Goal: Task Accomplishment & Management: Manage account settings

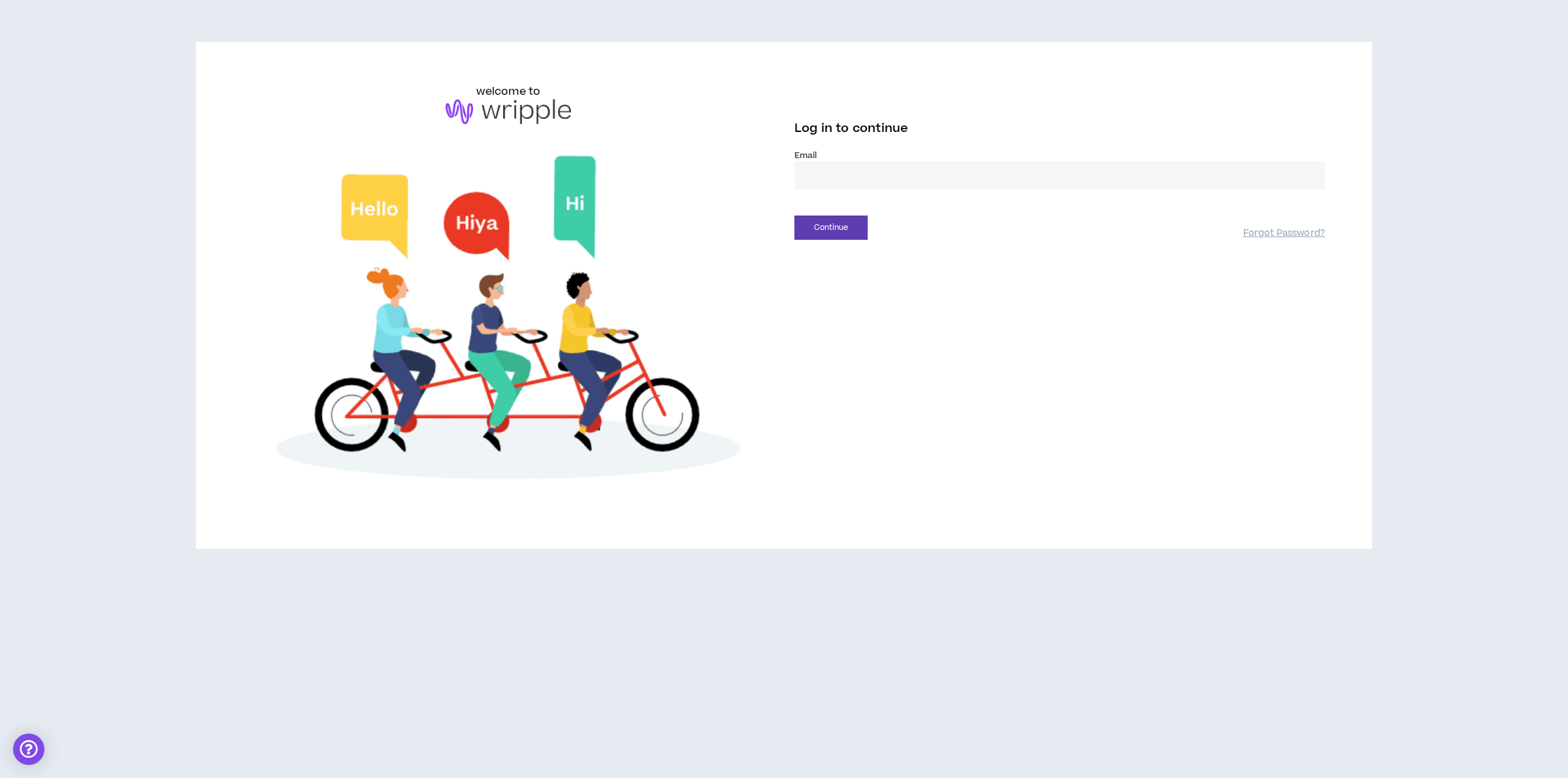
click at [833, 181] on input "email" at bounding box center [1059, 175] width 530 height 28
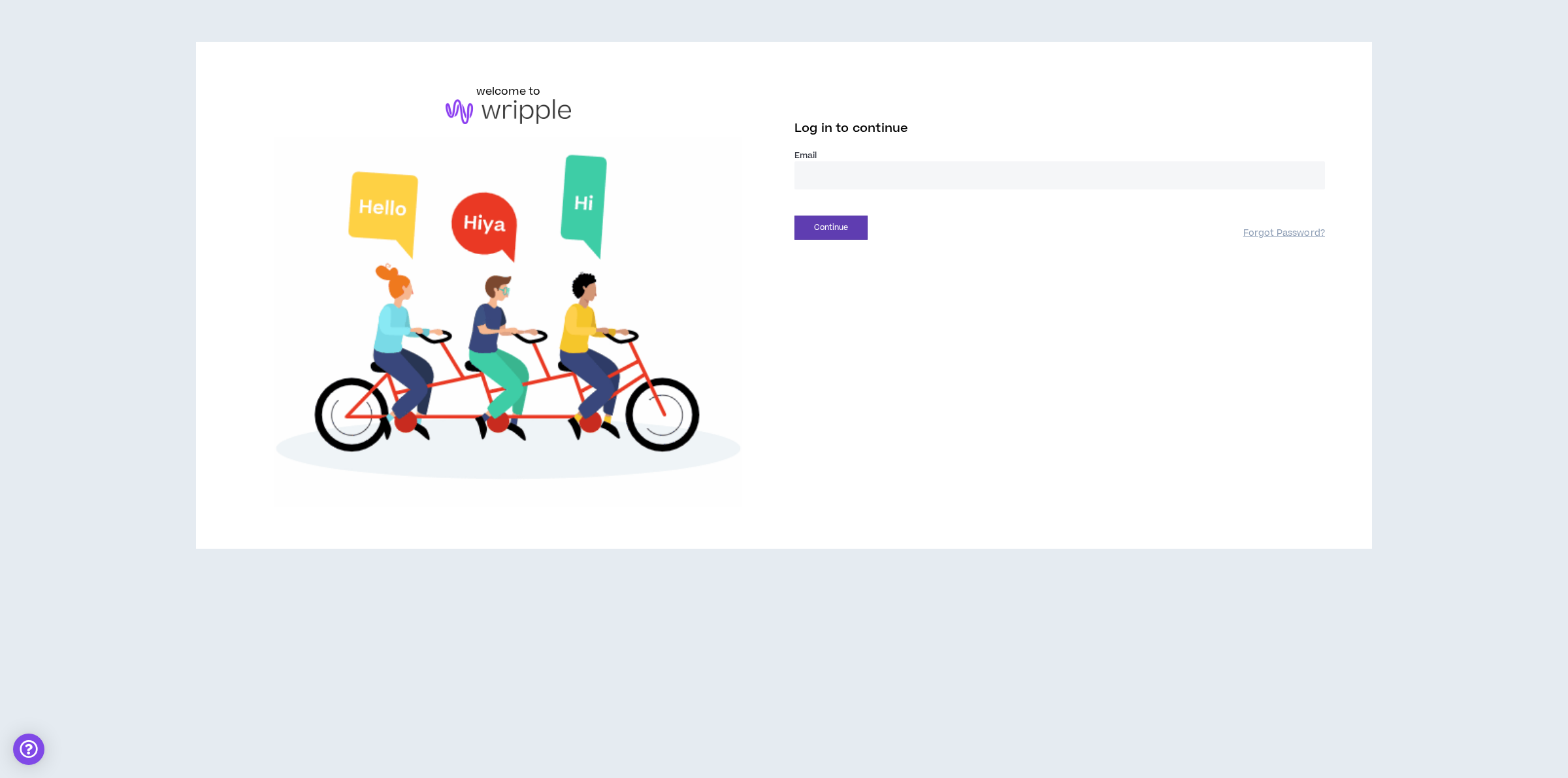
type input "**********"
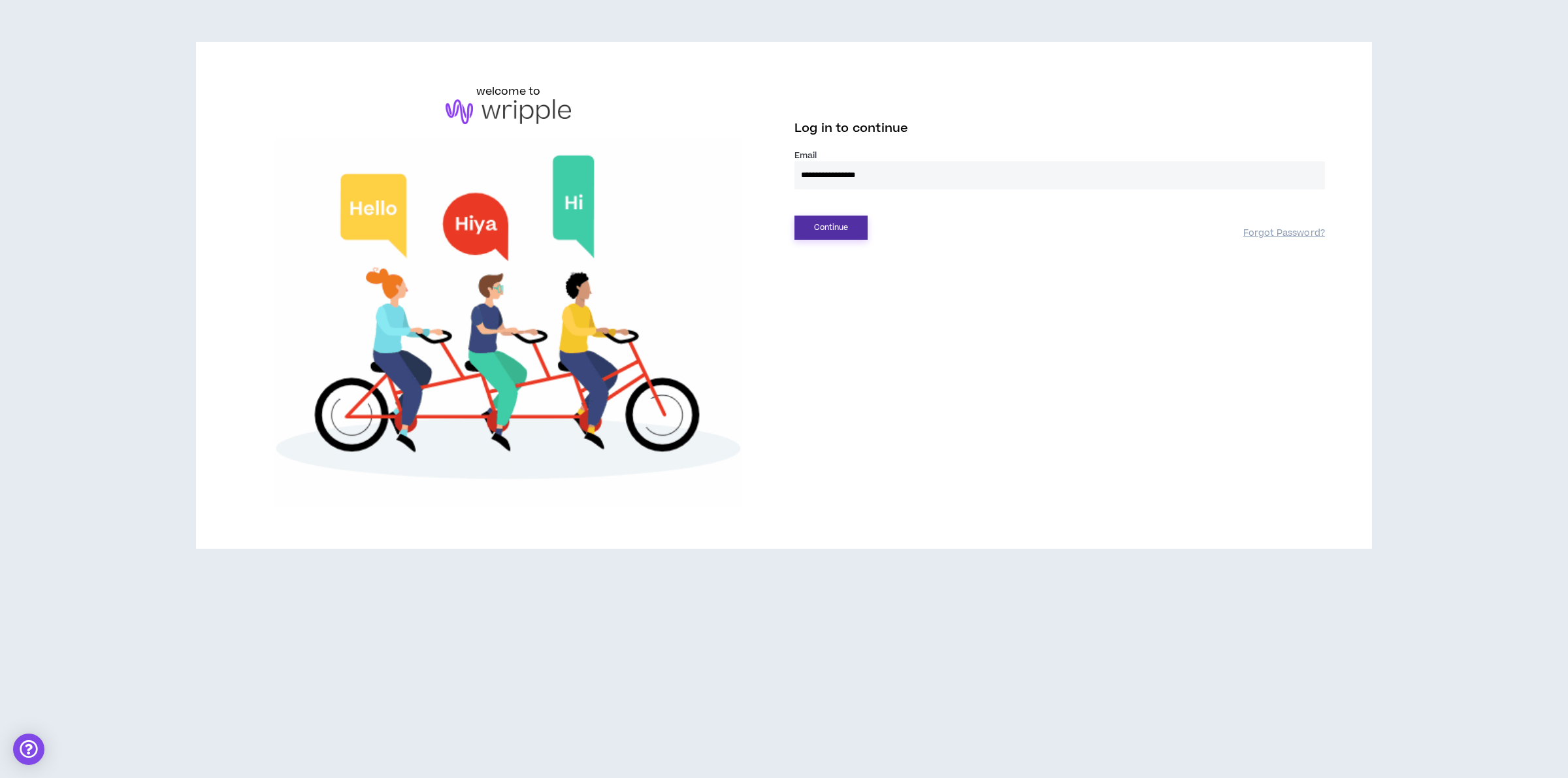
click at [838, 227] on button "Continue" at bounding box center [830, 228] width 73 height 24
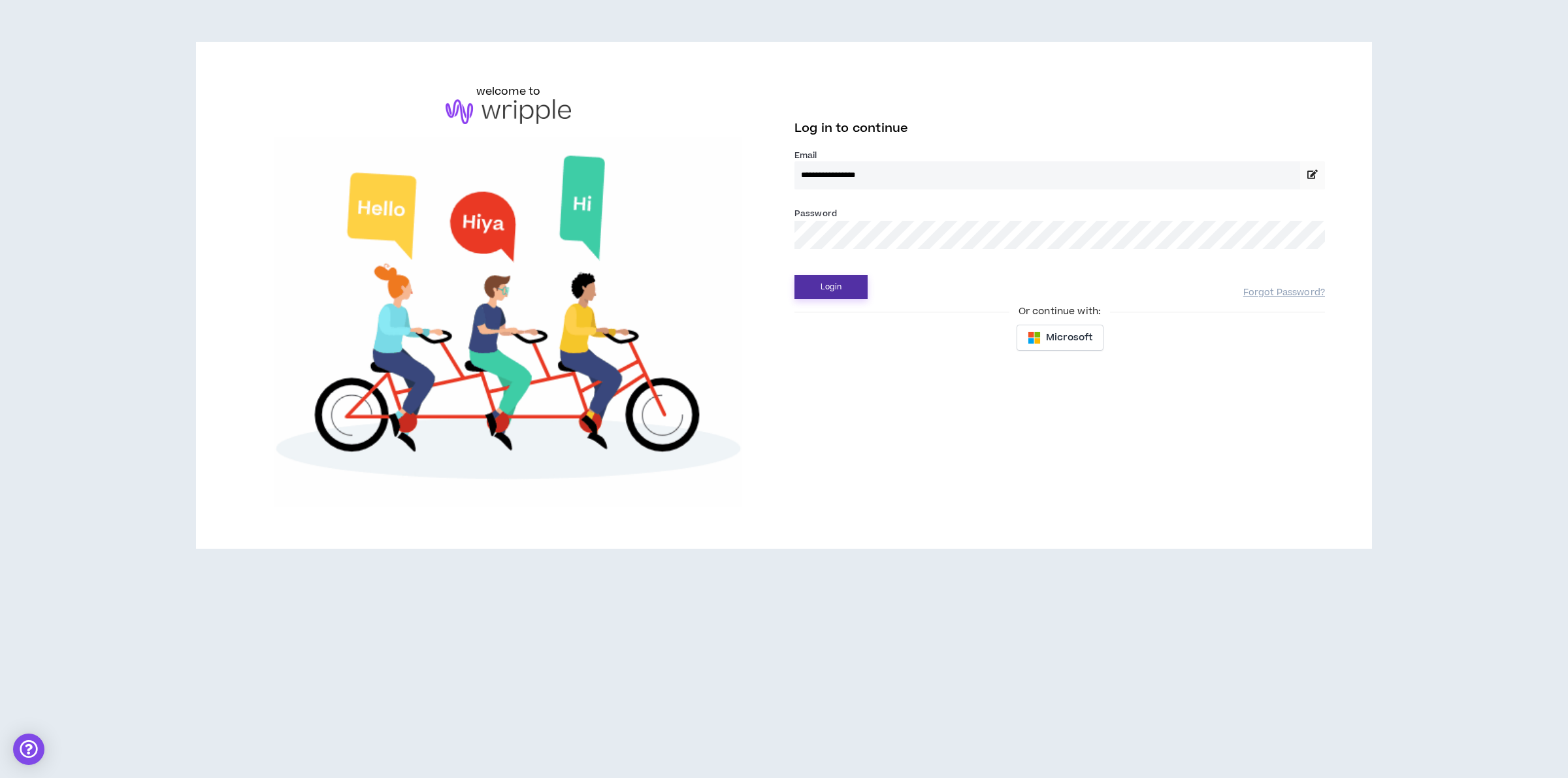
click at [852, 285] on button "Login" at bounding box center [830, 287] width 73 height 24
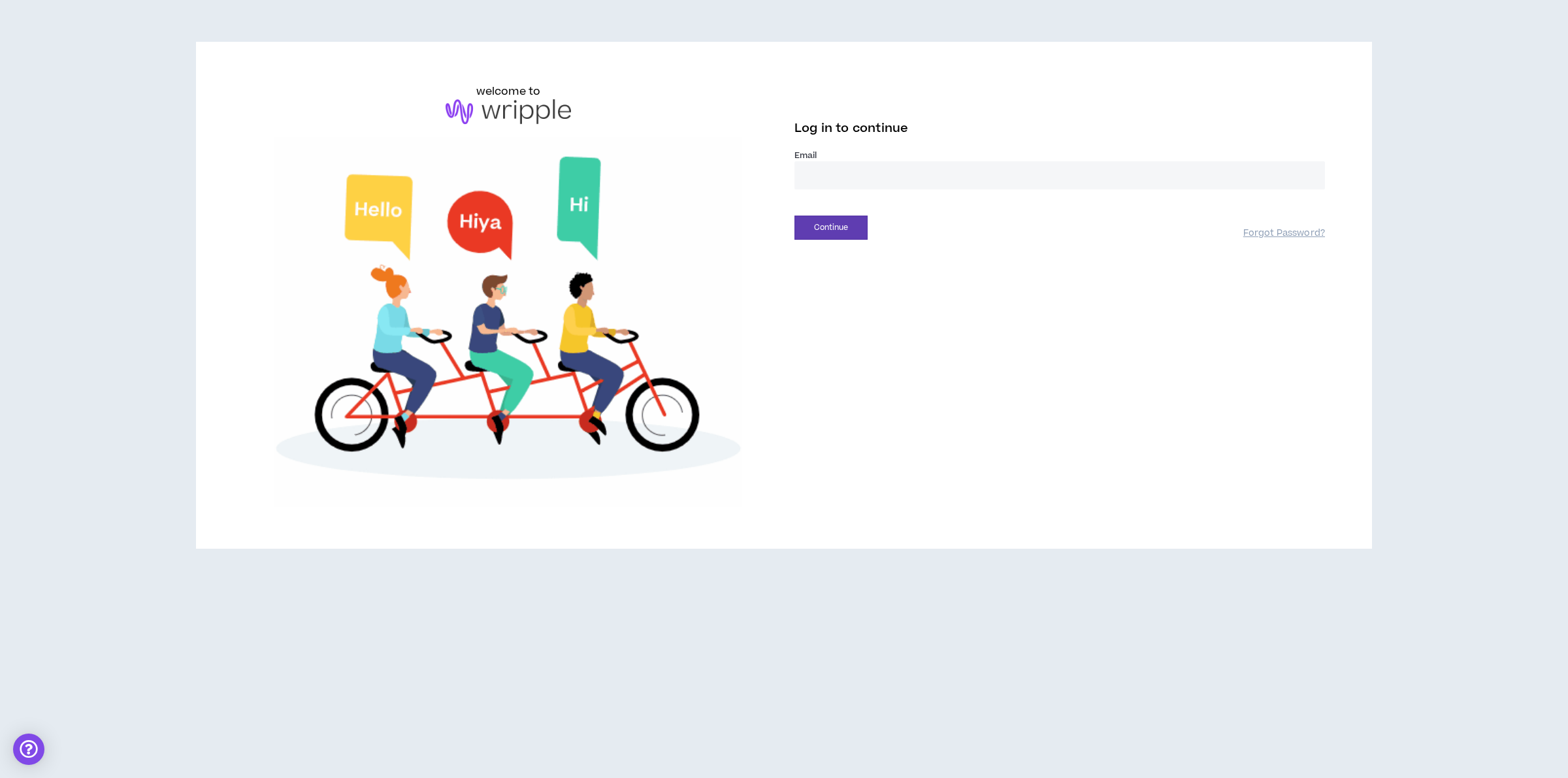
click at [860, 324] on div "welcome to Log in to continue Email * Continue Forgot Password?" at bounding box center [784, 295] width 1103 height 424
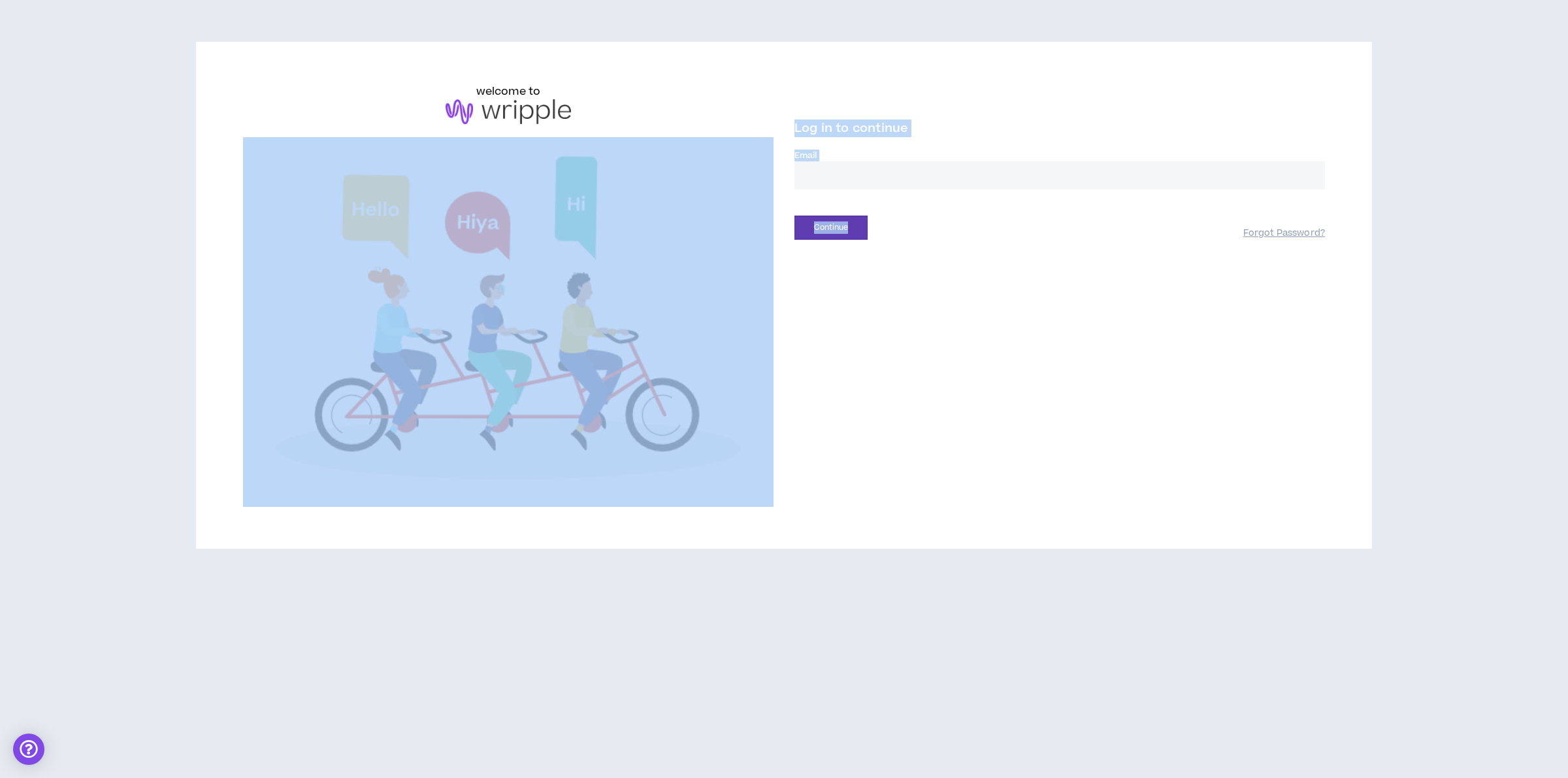
click at [907, 269] on div "welcome to Log in to continue Email * Continue Forgot Password?" at bounding box center [784, 295] width 1103 height 424
click at [896, 314] on div "welcome to Log in to continue Email * Continue Forgot Password?" at bounding box center [784, 295] width 1103 height 424
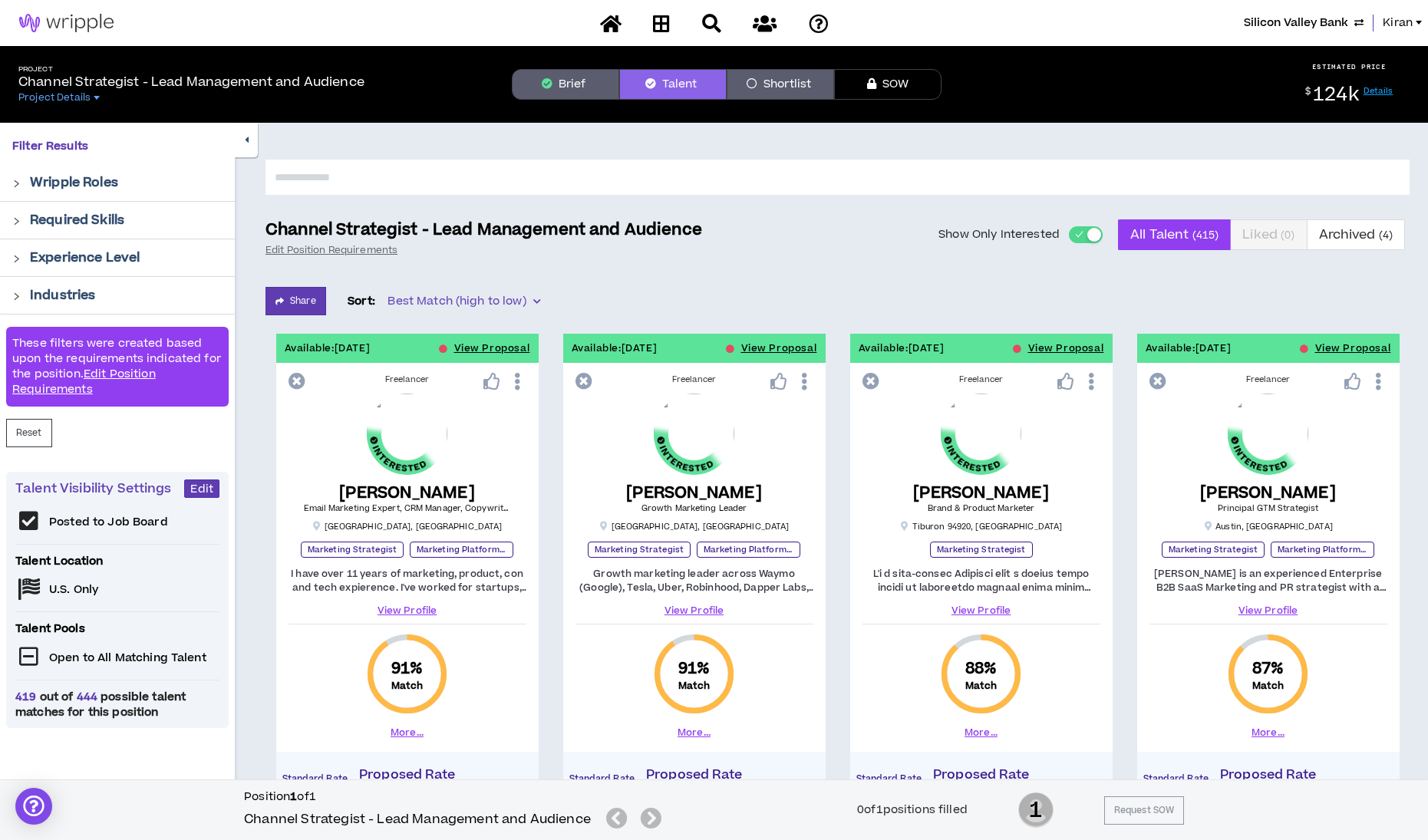
scroll to position [1408, 0]
